Goal: Communication & Community: Answer question/provide support

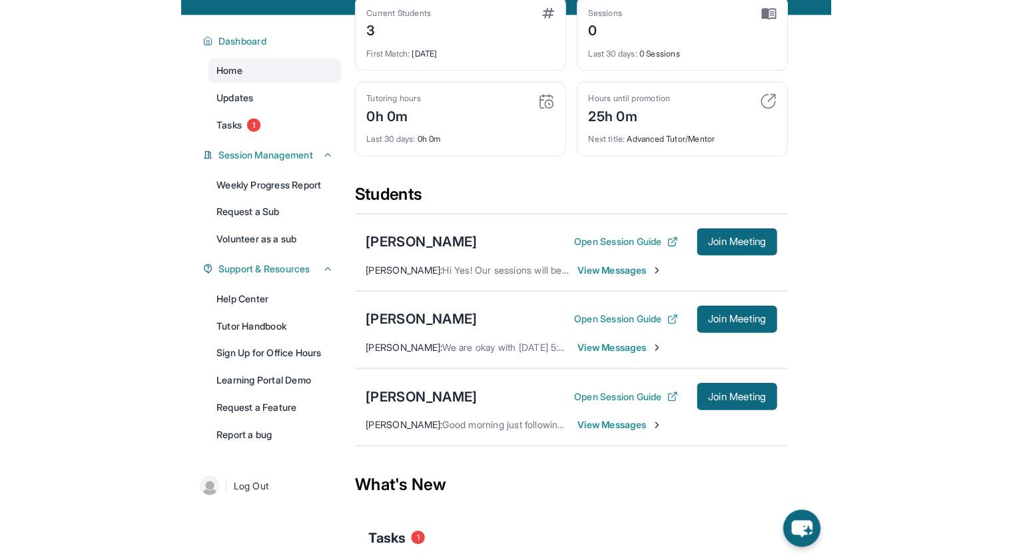
scroll to position [83, 0]
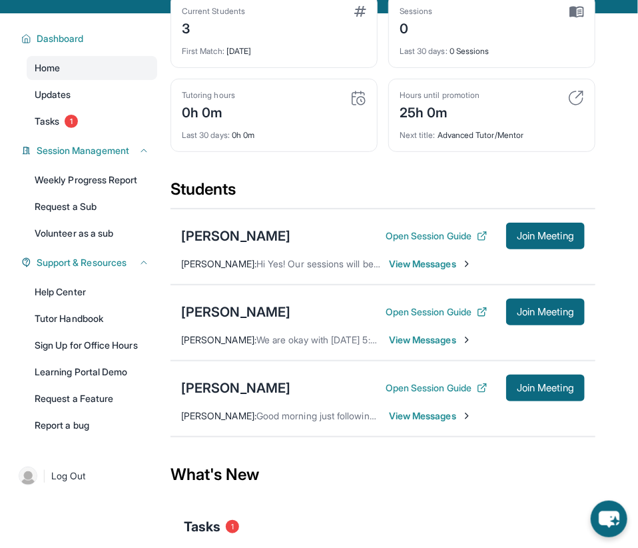
click at [431, 413] on span "View Messages" at bounding box center [430, 415] width 83 height 13
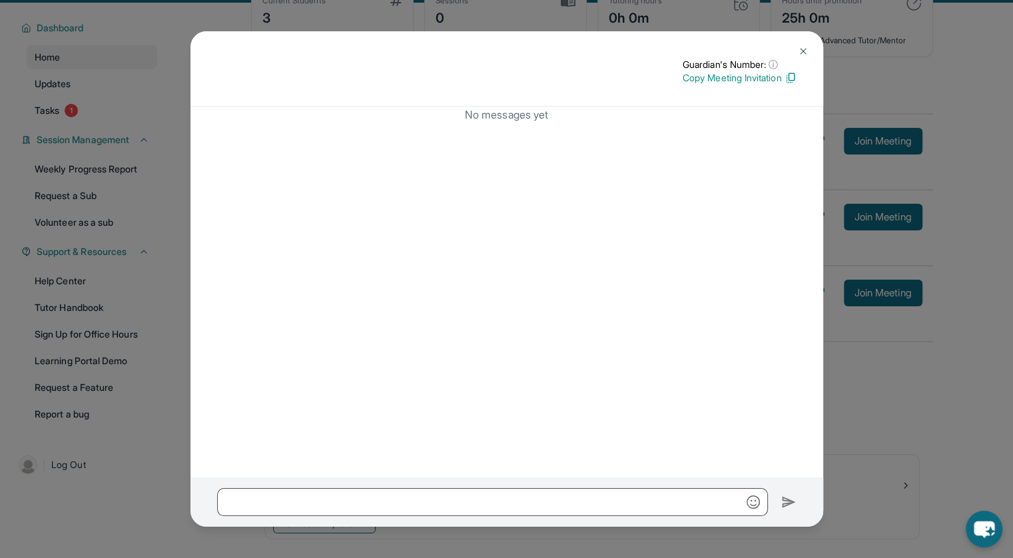
click at [648, 47] on img at bounding box center [803, 51] width 11 height 11
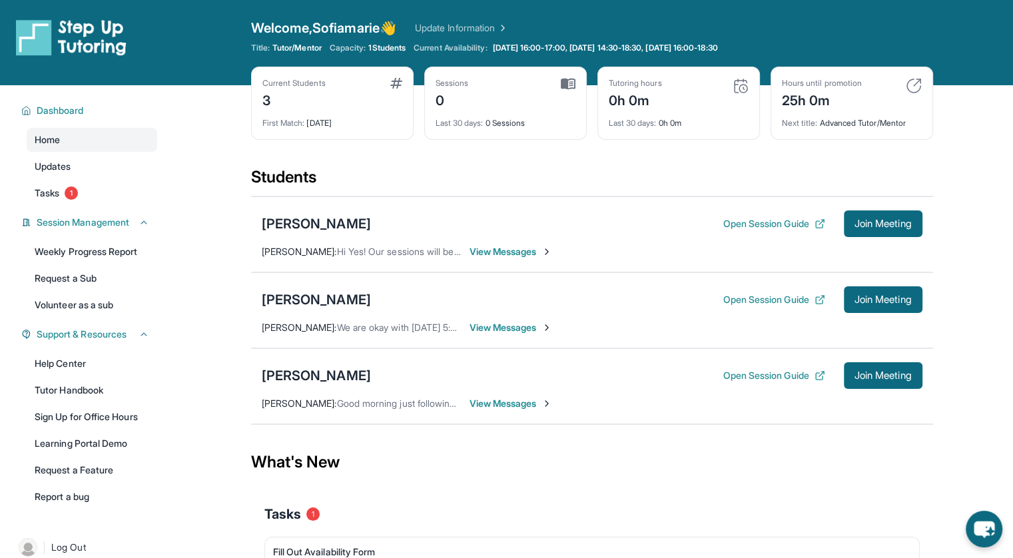
scroll to position [0, 0]
click at [648, 227] on button "Open Session Guide" at bounding box center [774, 223] width 102 height 13
click at [648, 220] on span "Join Meeting" at bounding box center [883, 224] width 57 height 8
click at [476, 250] on span "View Messages" at bounding box center [468, 251] width 83 height 13
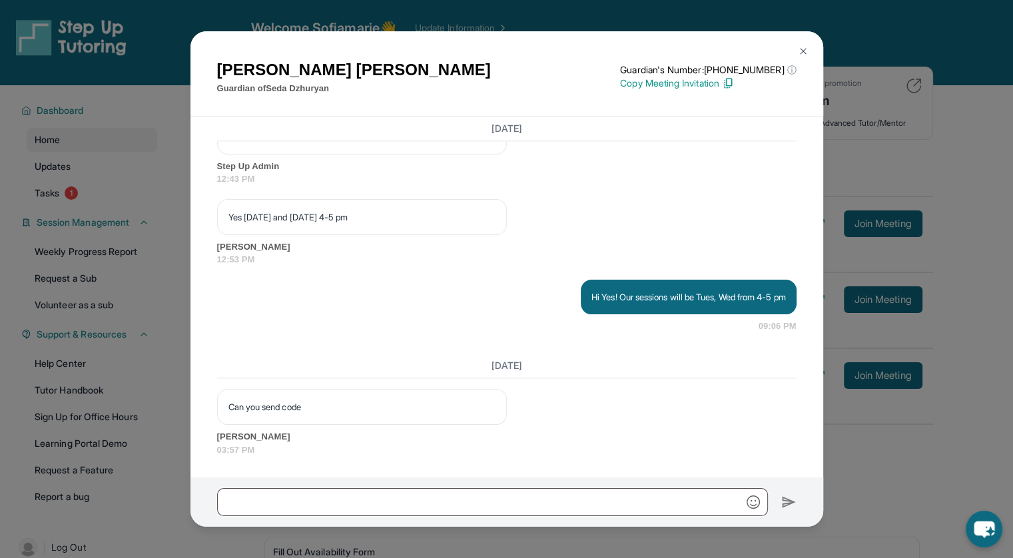
scroll to position [1964, 0]
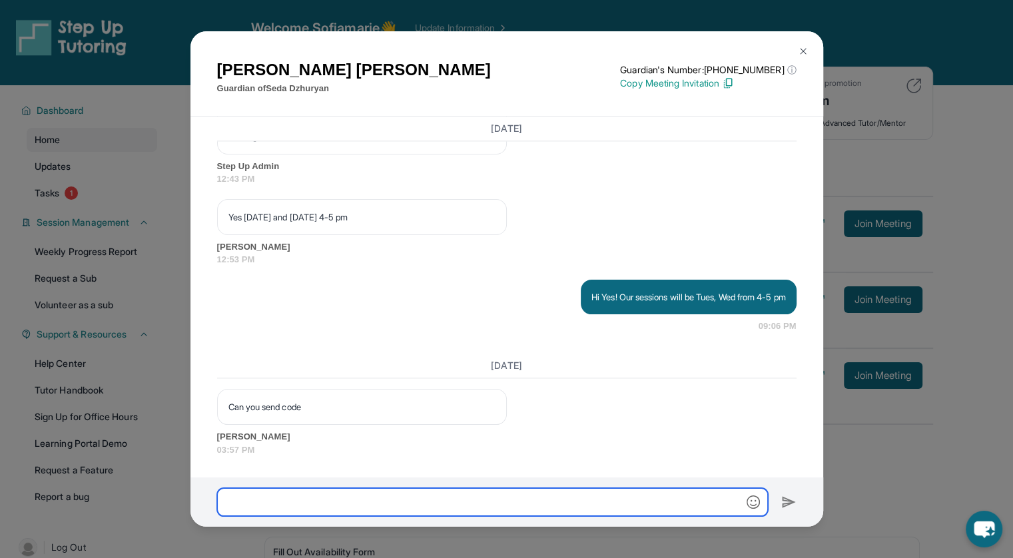
click at [323, 498] on input "text" at bounding box center [492, 502] width 551 height 28
type input "*"
type input "**********"
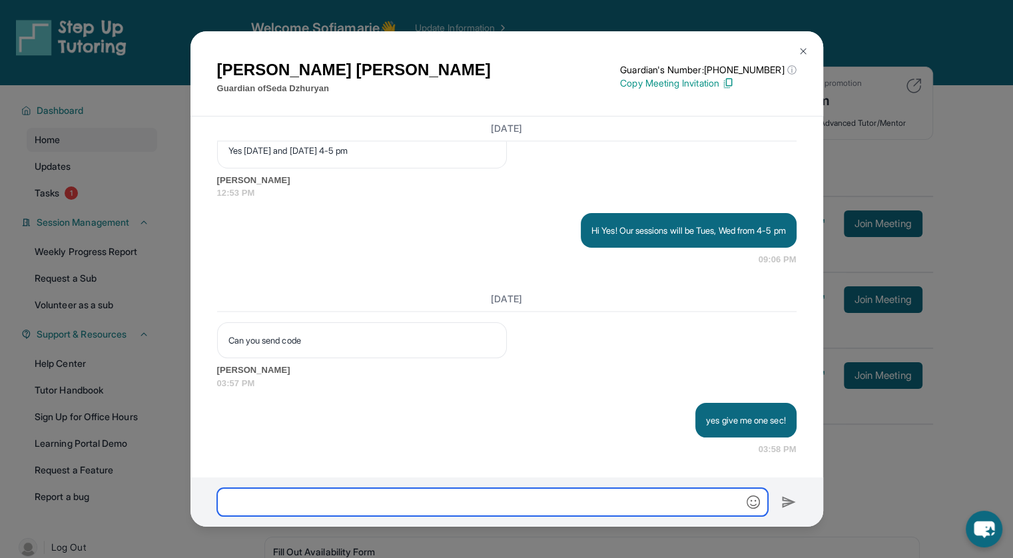
scroll to position [2030, 0]
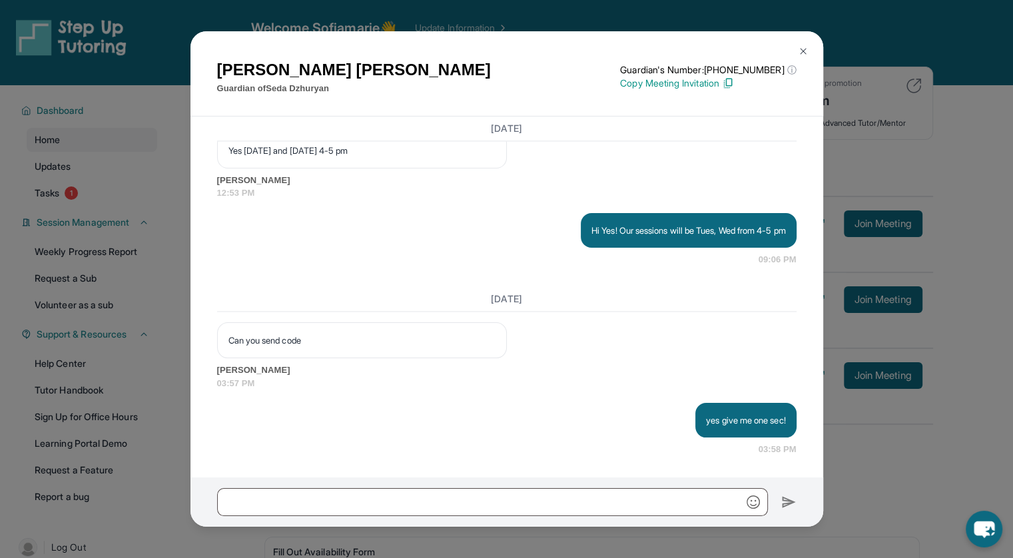
click at [712, 85] on p "Copy Meeting Invitation" at bounding box center [708, 83] width 176 height 13
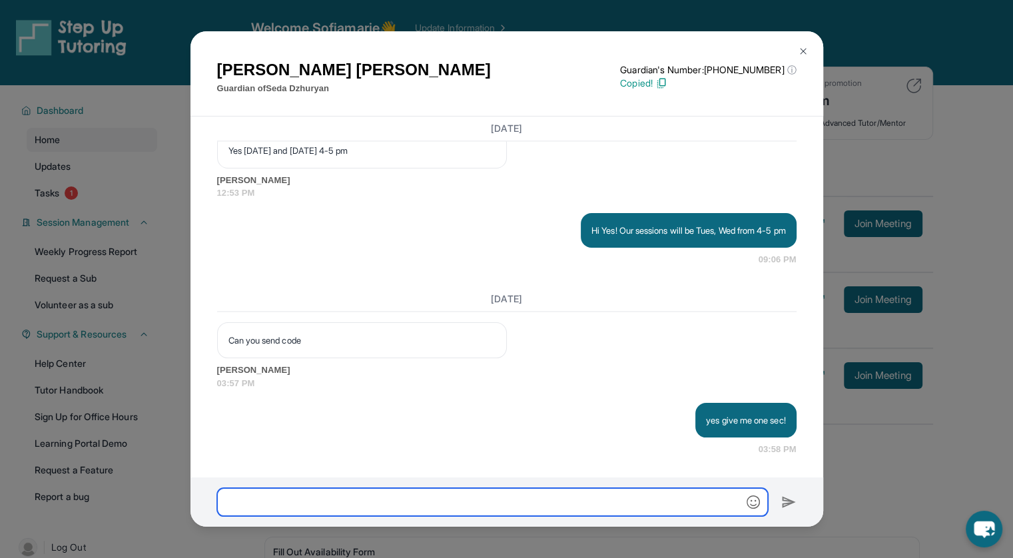
click at [327, 503] on input "text" at bounding box center [492, 502] width 551 height 28
paste input "**********"
type input "**********"
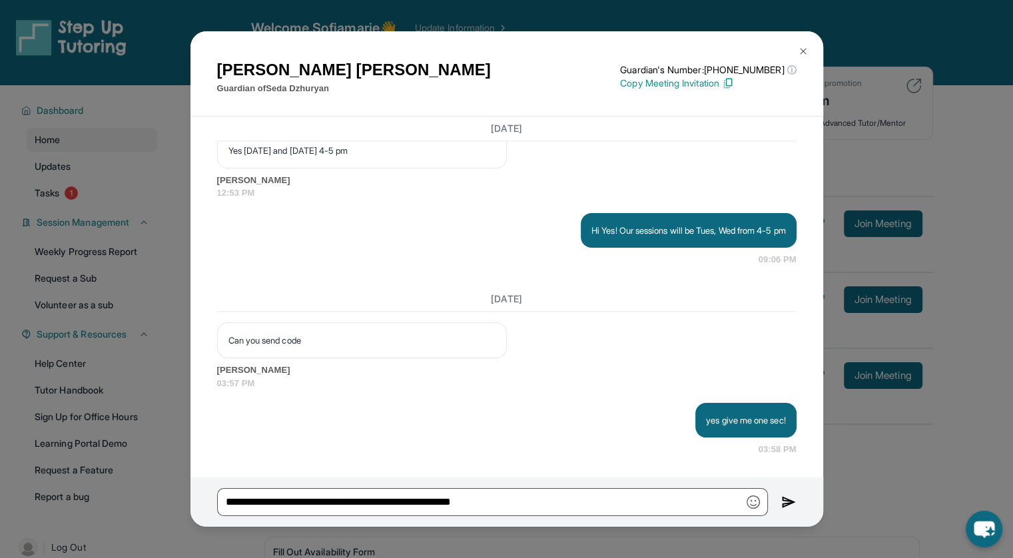
click at [805, 47] on img at bounding box center [803, 51] width 11 height 11
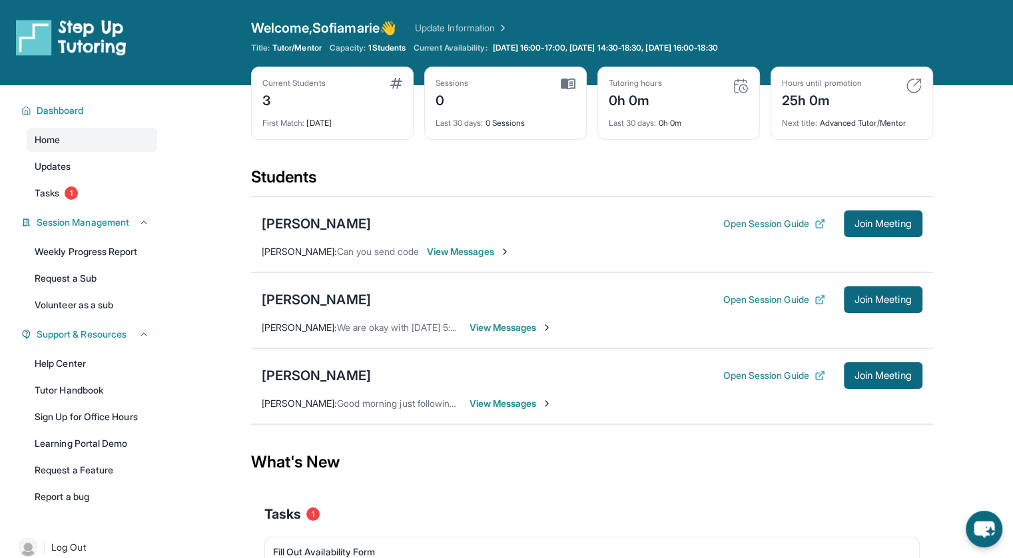
click at [318, 221] on div "[PERSON_NAME]" at bounding box center [316, 224] width 109 height 19
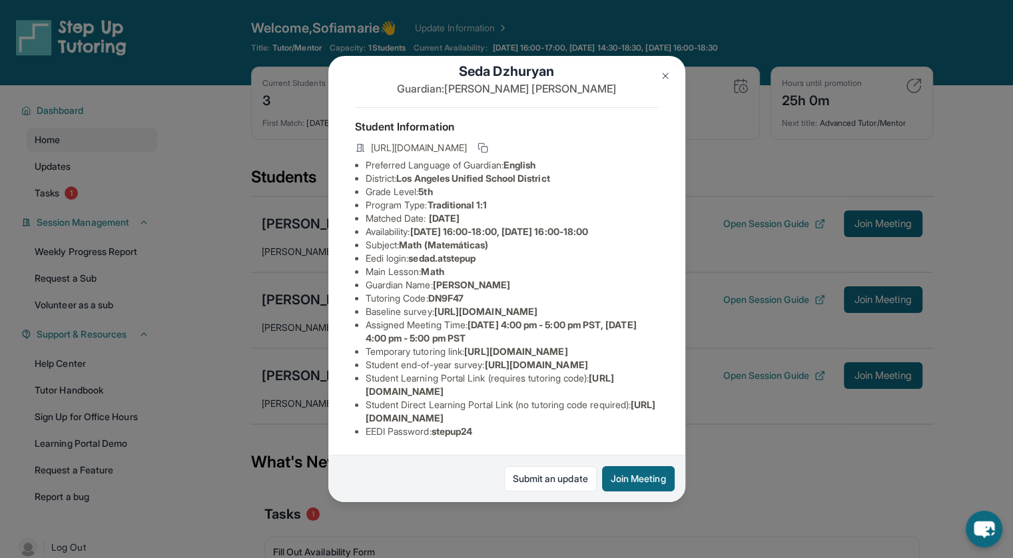
scroll to position [37, 0]
copy span "DN9F47"
drag, startPoint x: 434, startPoint y: 295, endPoint x: 481, endPoint y: 292, distance: 47.4
click at [481, 292] on li "Tutoring Code : DN9F47" at bounding box center [512, 298] width 293 height 13
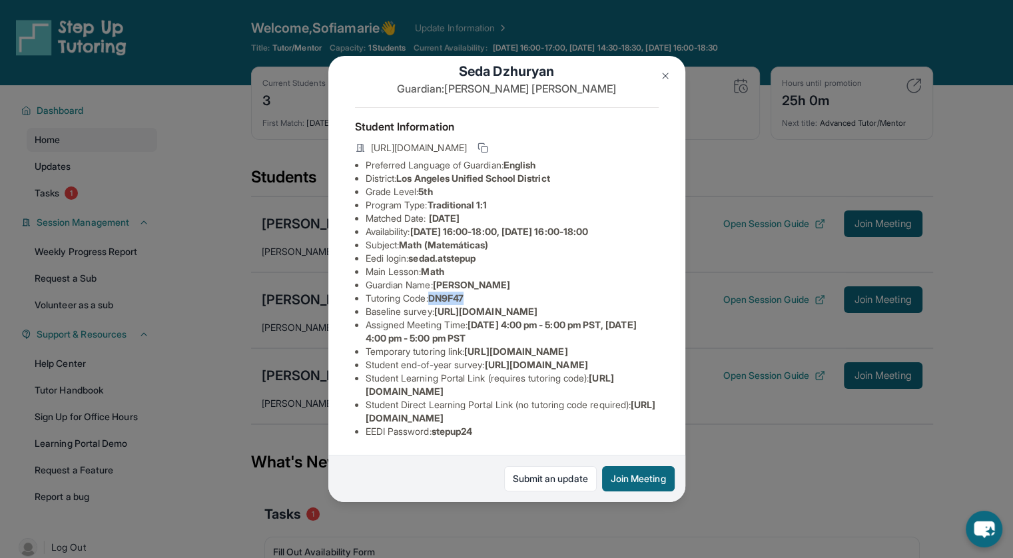
click at [664, 69] on button at bounding box center [665, 76] width 27 height 27
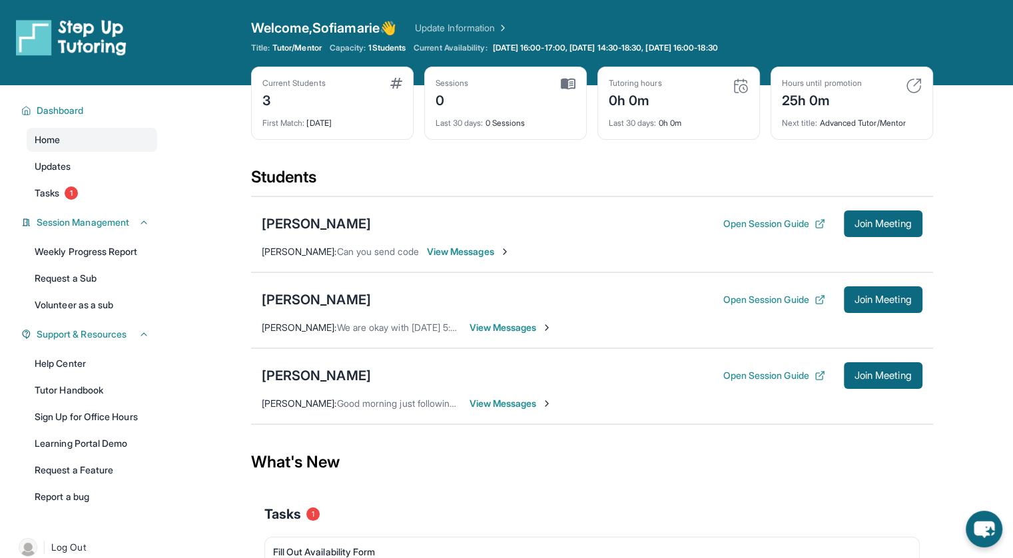
click at [490, 262] on div "[PERSON_NAME] Open Session Guide Join Meeting [PERSON_NAME] : Can you send code…" at bounding box center [592, 235] width 682 height 76
click at [485, 252] on span "View Messages" at bounding box center [468, 251] width 83 height 13
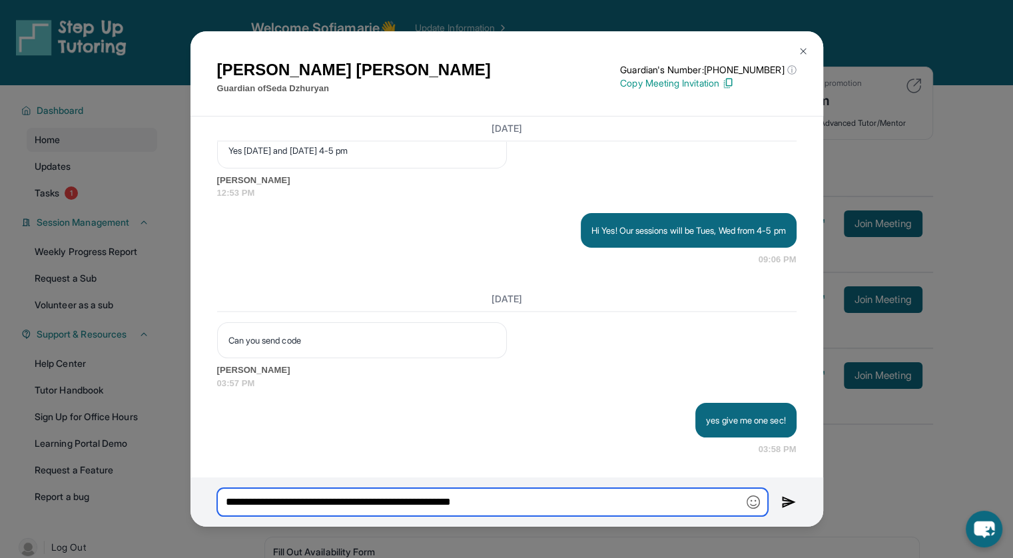
scroll to position [2030, 0]
drag, startPoint x: 527, startPoint y: 506, endPoint x: 161, endPoint y: 488, distance: 366.2
click at [161, 488] on div "[PERSON_NAME] Guardian of [PERSON_NAME] Guardian's Number: [PHONE_NUMBER] ⓘ Thi…" at bounding box center [506, 279] width 1013 height 558
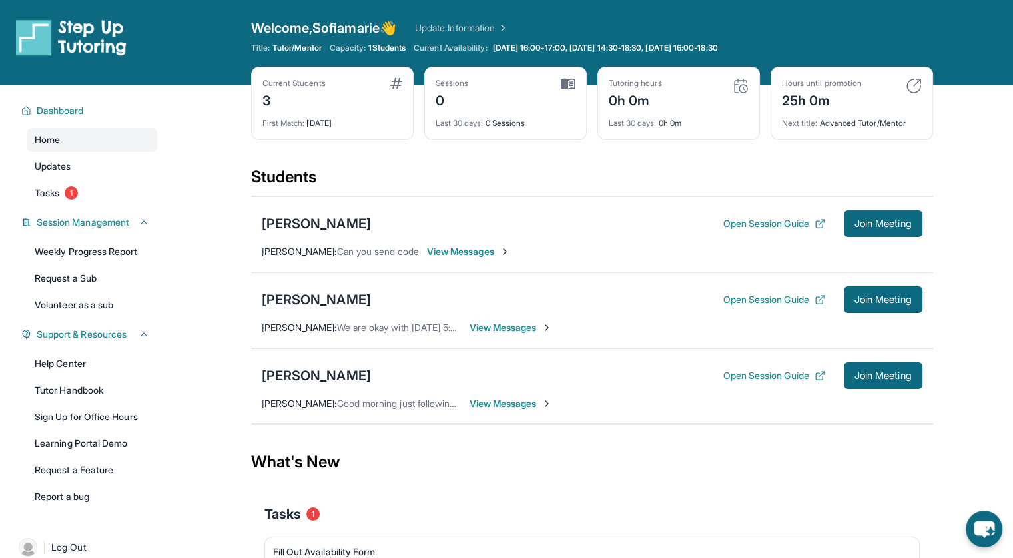
click at [453, 254] on span "View Messages" at bounding box center [468, 251] width 83 height 13
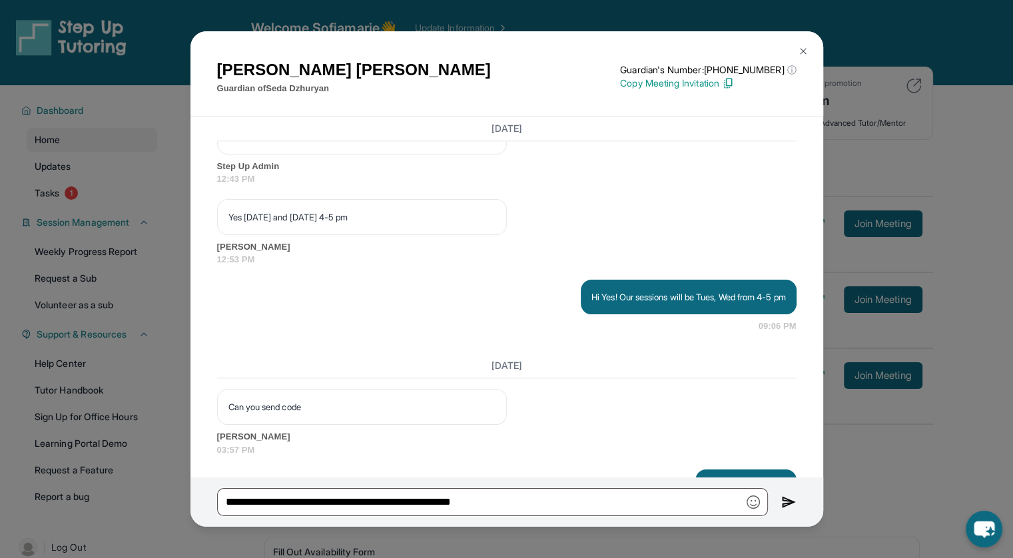
click at [538, 487] on div "**********" at bounding box center [507, 502] width 633 height 49
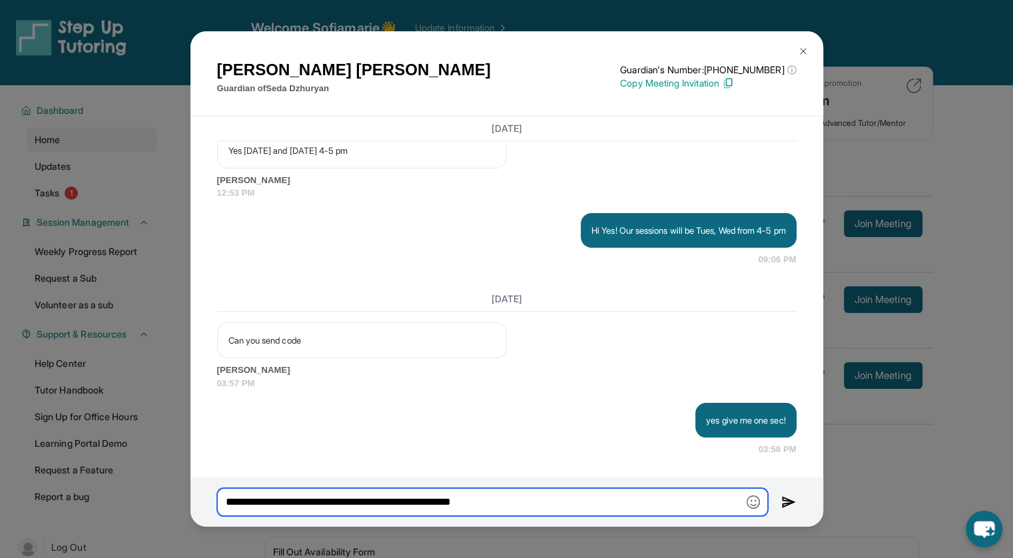
click at [536, 503] on input "**********" at bounding box center [492, 502] width 551 height 28
paste input "*******"
type input "**********"
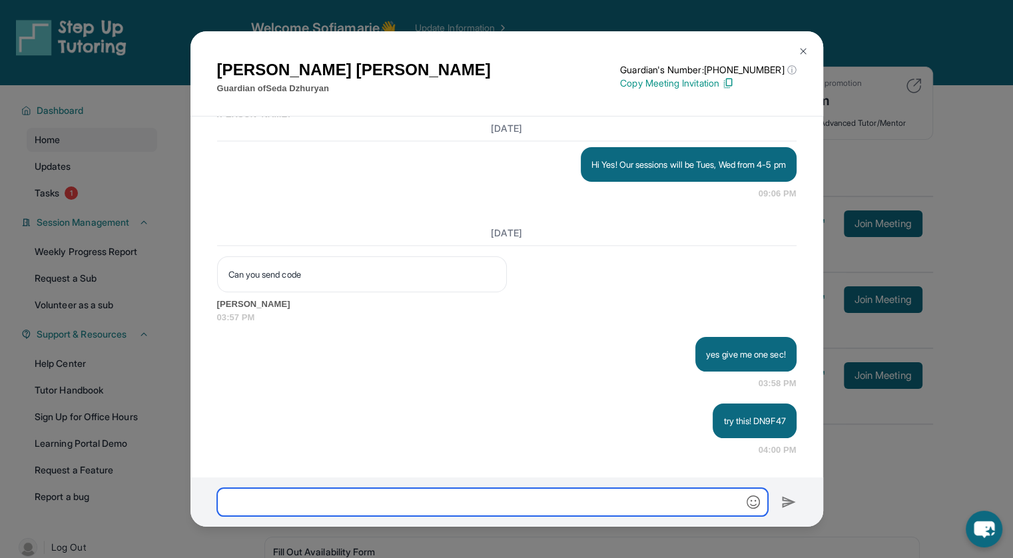
scroll to position [2097, 0]
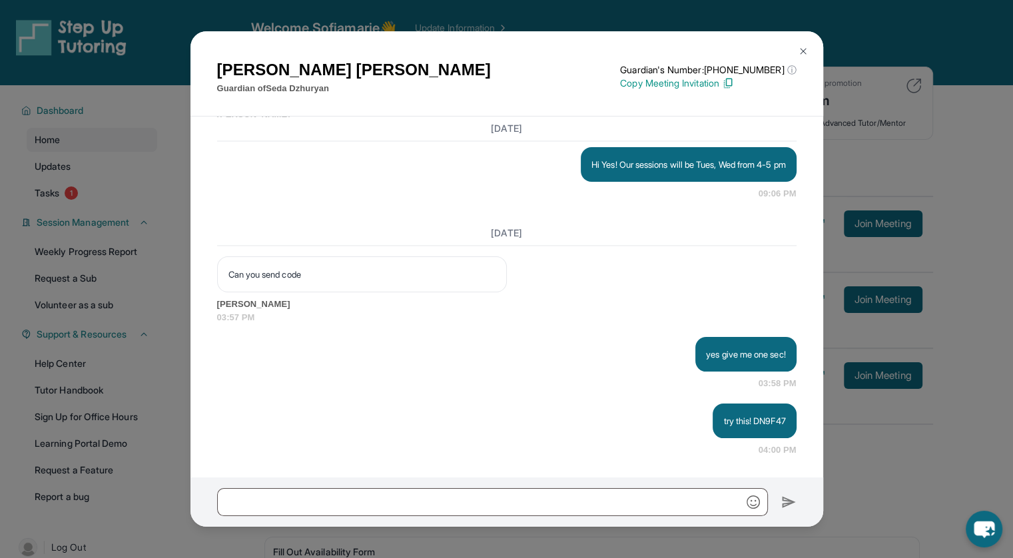
click at [792, 47] on button at bounding box center [803, 51] width 27 height 27
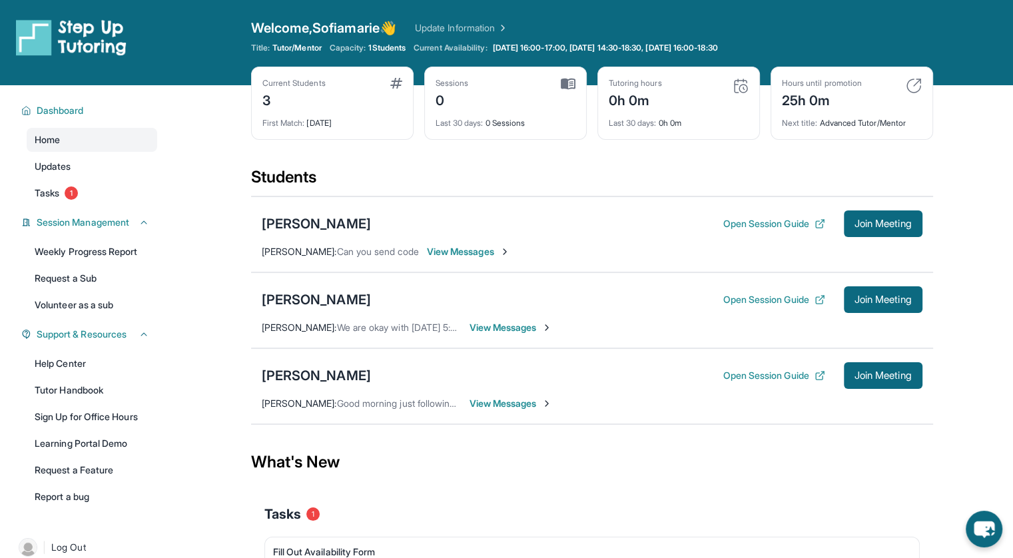
click at [329, 303] on div "[PERSON_NAME]" at bounding box center [316, 299] width 109 height 19
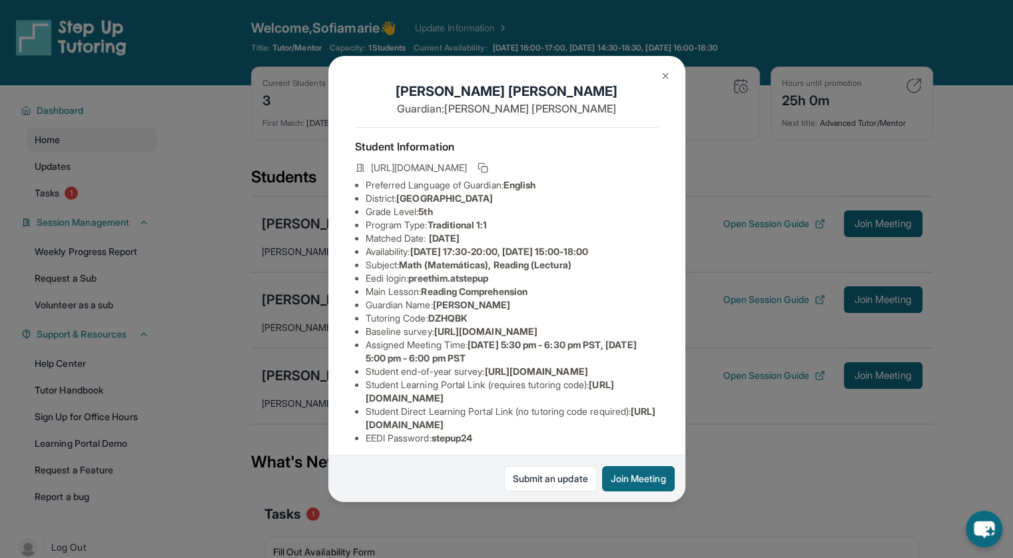
scroll to position [0, 0]
click at [663, 77] on img at bounding box center [665, 76] width 11 height 11
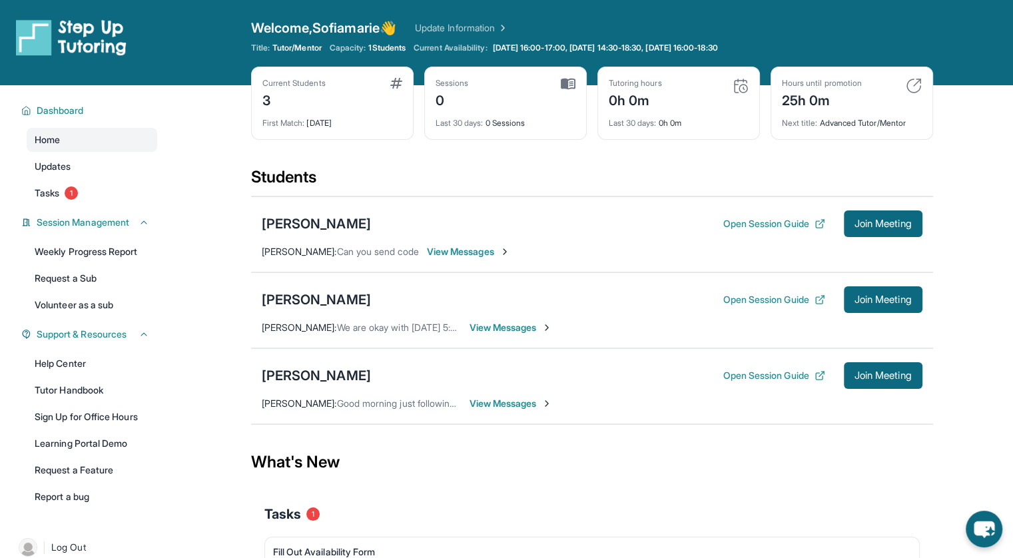
click at [329, 221] on div "[PERSON_NAME]" at bounding box center [316, 224] width 109 height 19
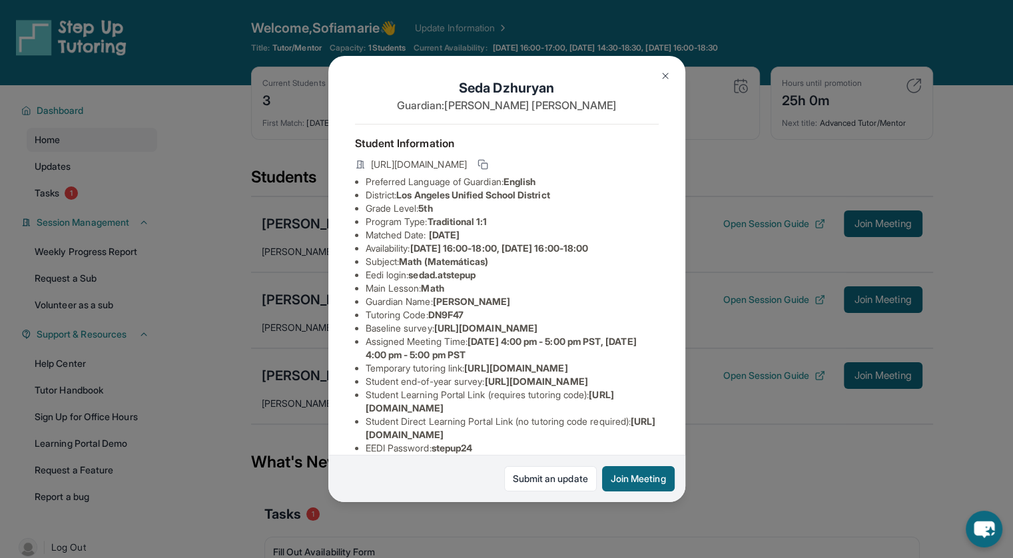
scroll to position [3, 0]
click at [669, 79] on img at bounding box center [665, 76] width 11 height 11
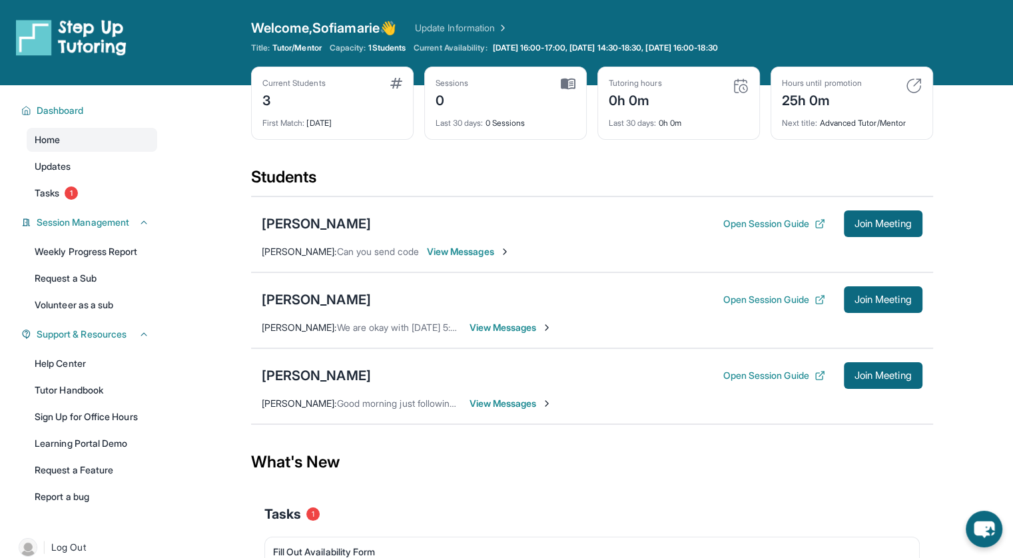
click at [461, 251] on span "View Messages" at bounding box center [468, 251] width 83 height 13
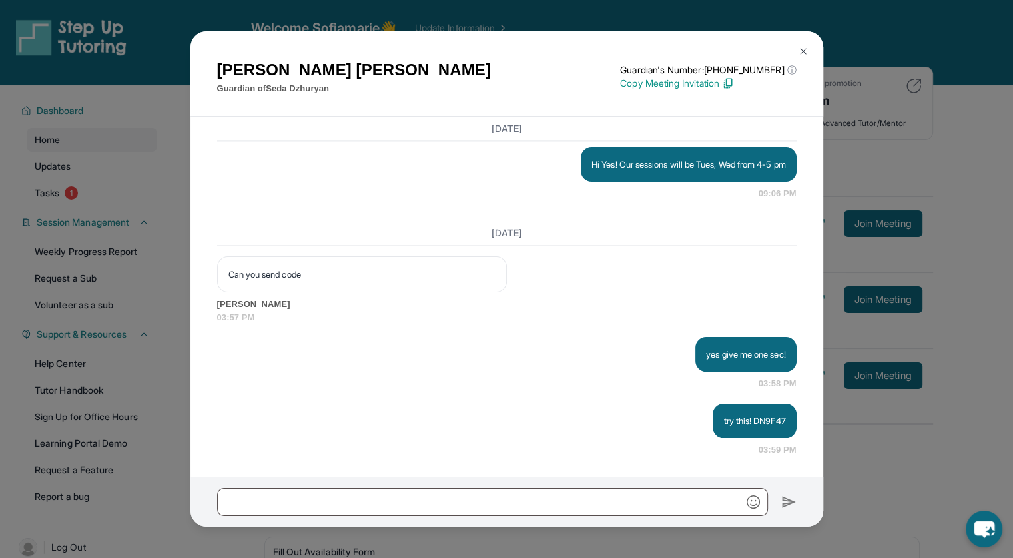
scroll to position [2097, 0]
click at [798, 49] on img at bounding box center [803, 51] width 11 height 11
